Goal: Transaction & Acquisition: Purchase product/service

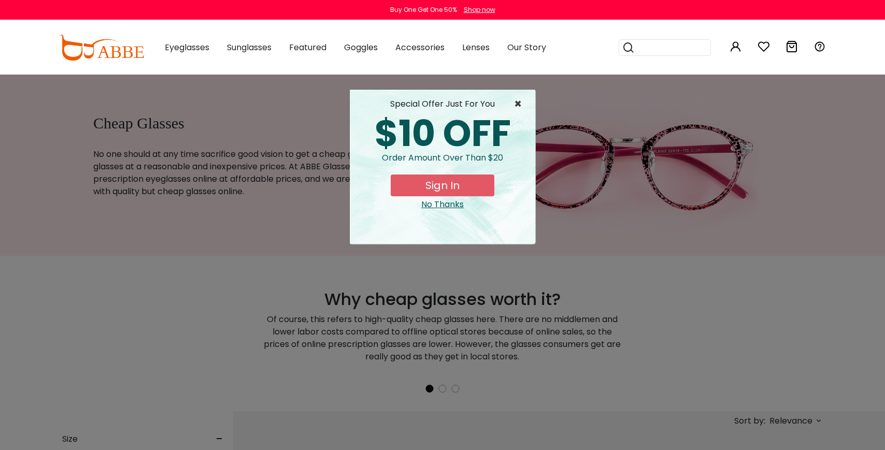
click at [520, 104] on span "×" at bounding box center [520, 104] width 13 height 12
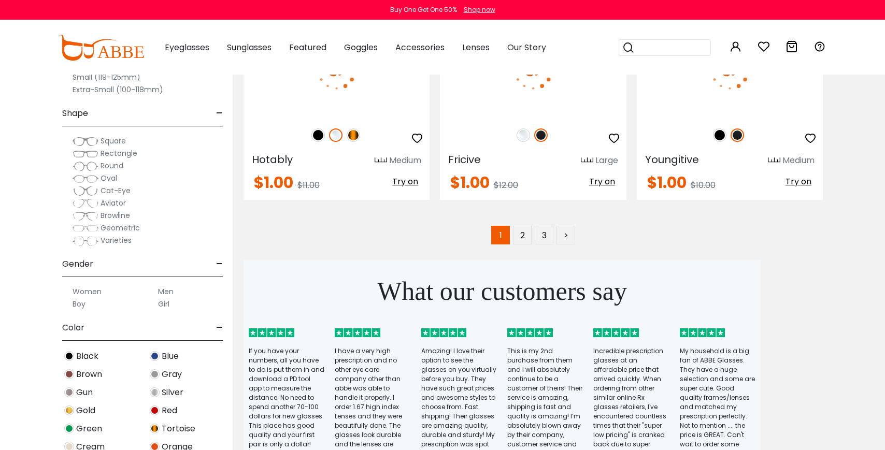
scroll to position [5140, 0]
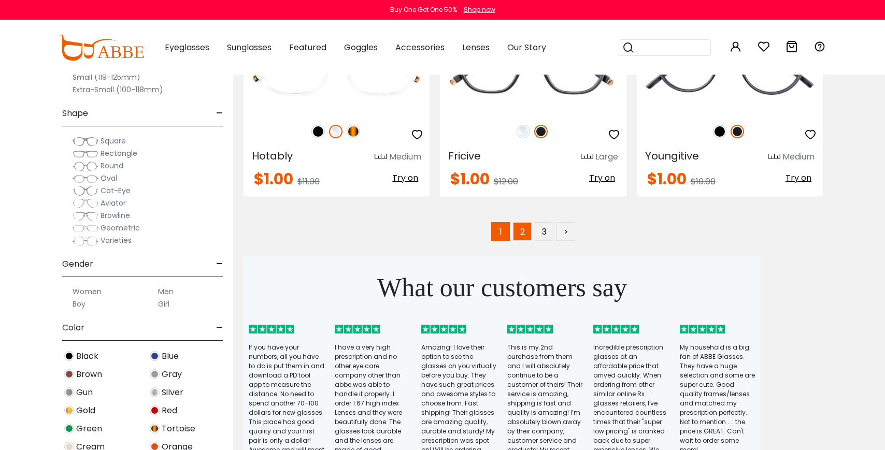
click at [521, 233] on link "2" at bounding box center [522, 231] width 19 height 19
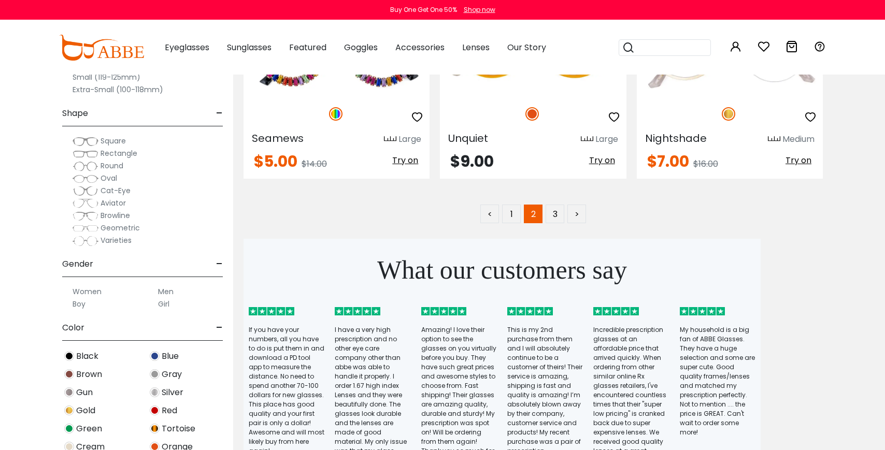
scroll to position [5144, 0]
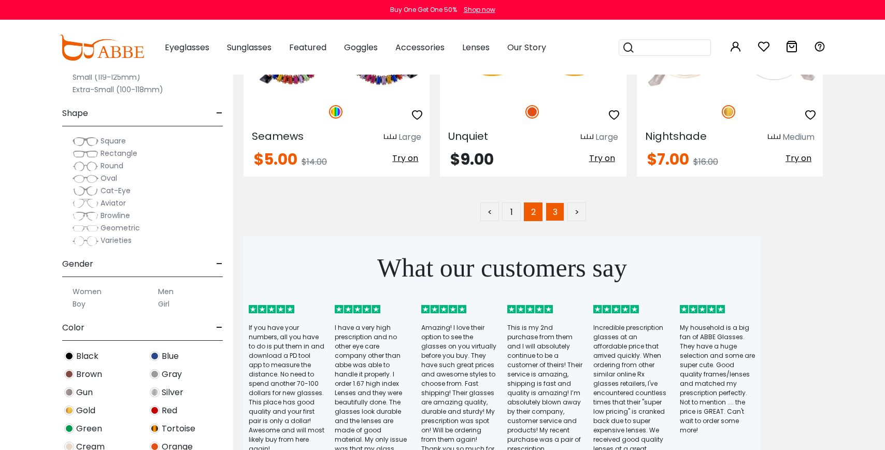
click at [553, 215] on link "3" at bounding box center [555, 212] width 19 height 19
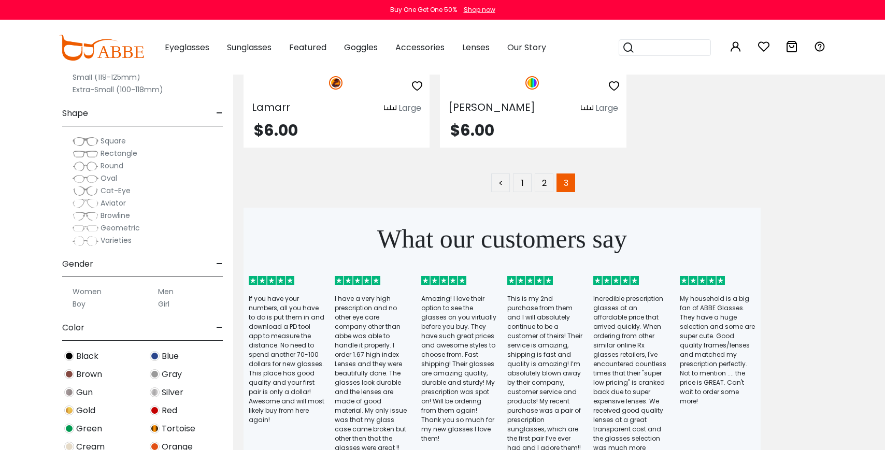
scroll to position [2239, 0]
click at [626, 50] on icon at bounding box center [629, 47] width 12 height 15
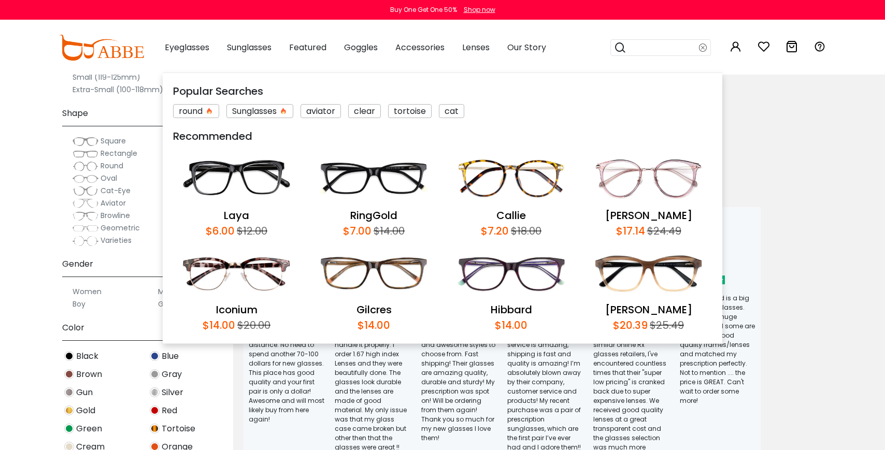
click at [638, 48] on input "search" at bounding box center [663, 48] width 73 height 16
type input "*****"
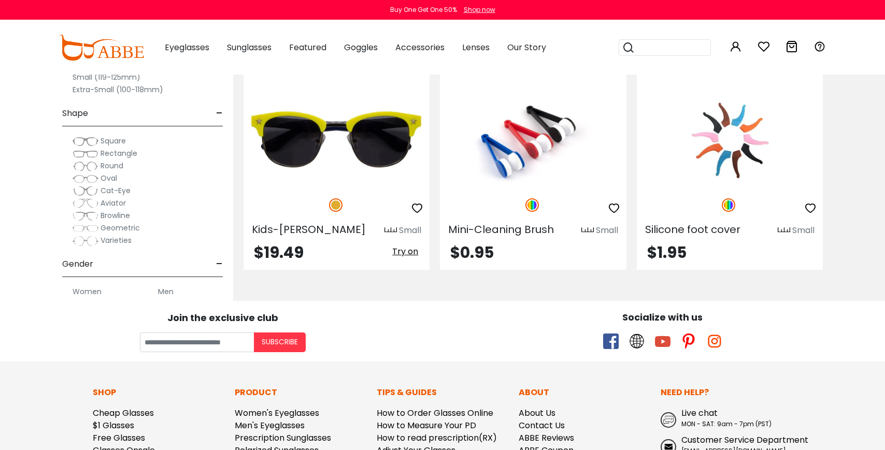
scroll to position [250, 0]
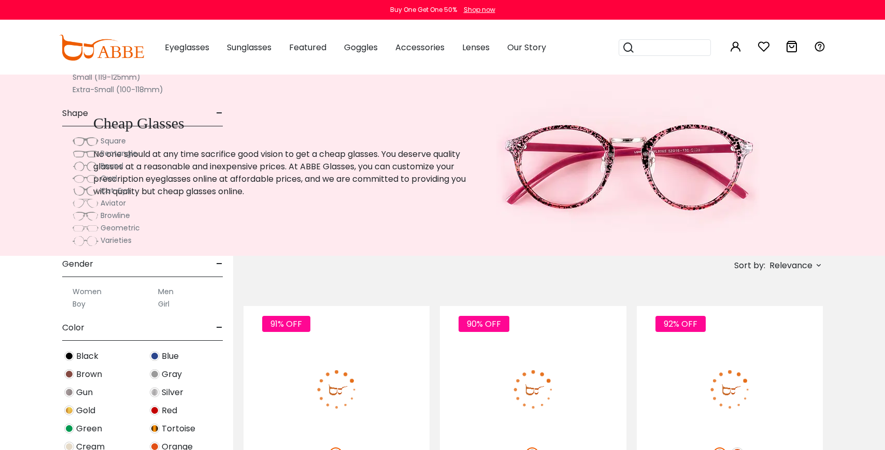
scroll to position [5146, 0]
